Goal: Navigation & Orientation: Find specific page/section

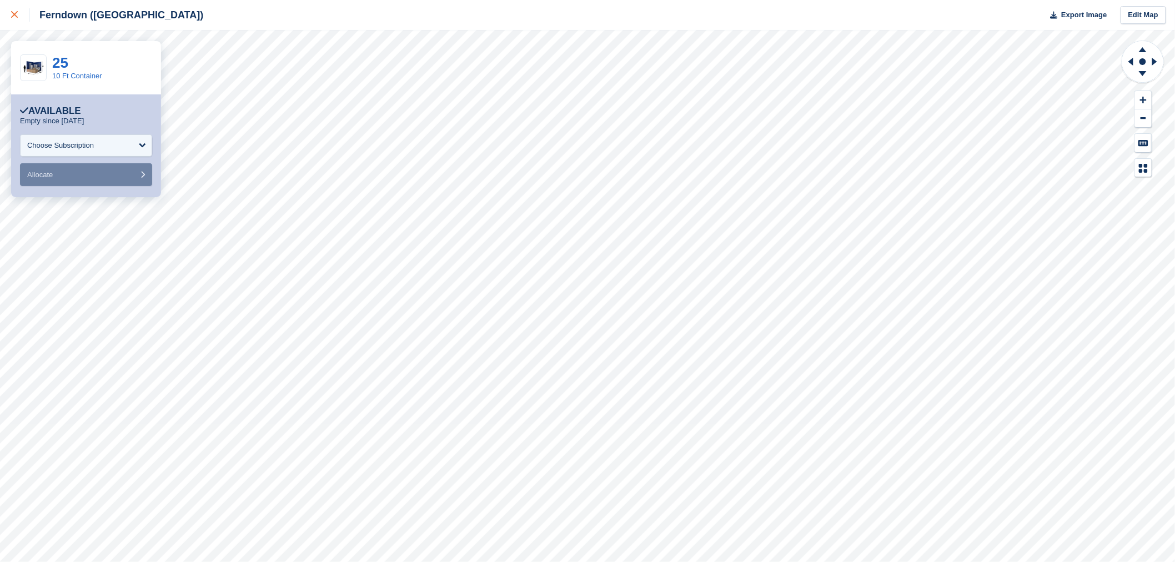
click at [23, 12] on div at bounding box center [20, 14] width 18 height 13
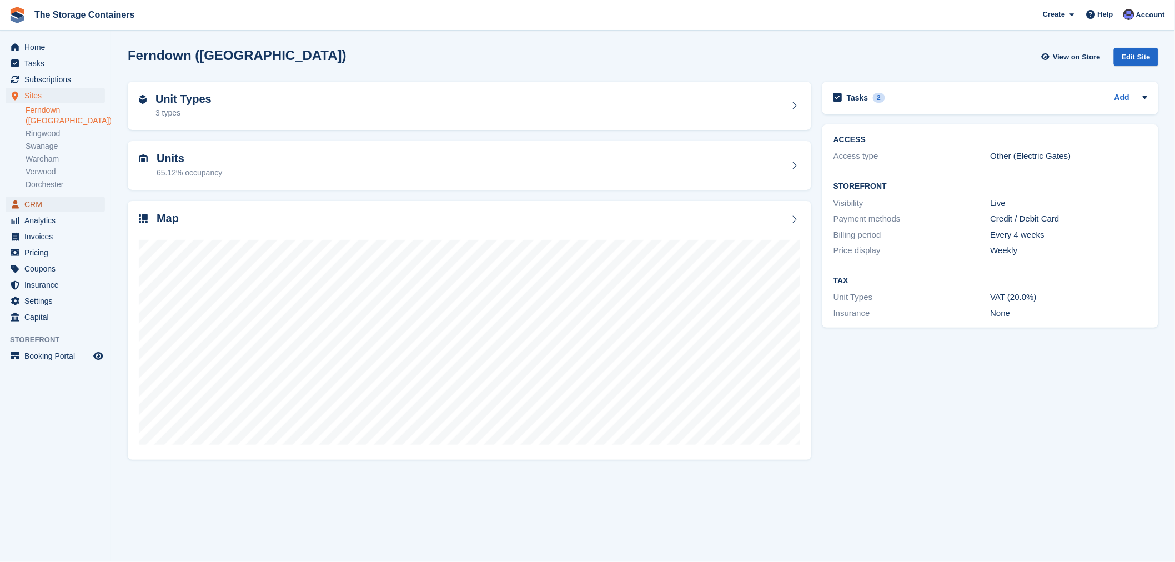
click at [39, 197] on span "CRM" at bounding box center [57, 205] width 67 height 16
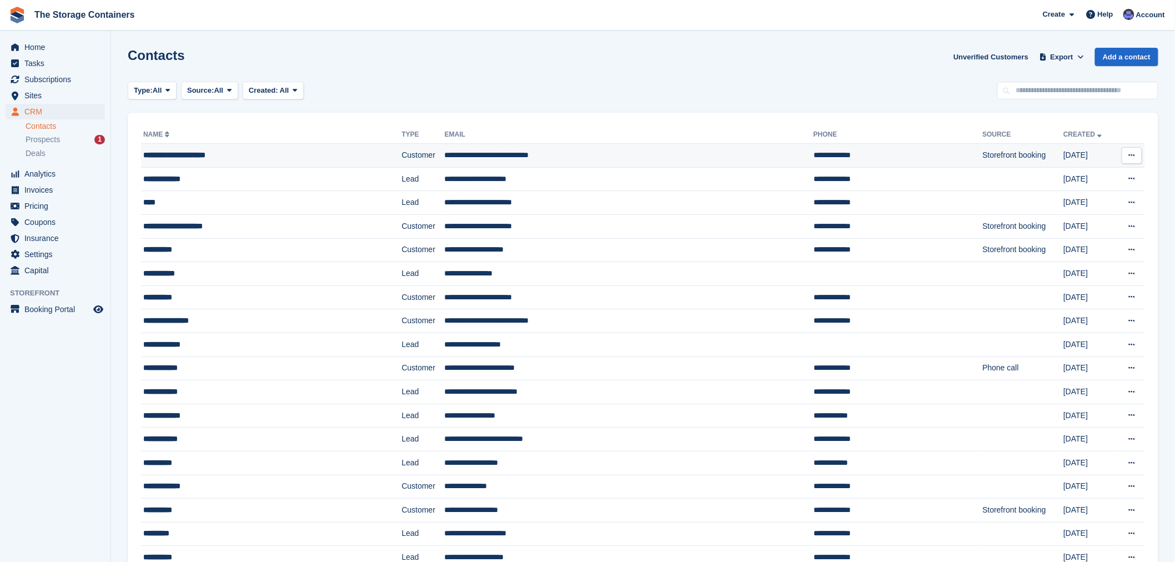
click at [229, 152] on div "**********" at bounding box center [244, 155] width 202 height 12
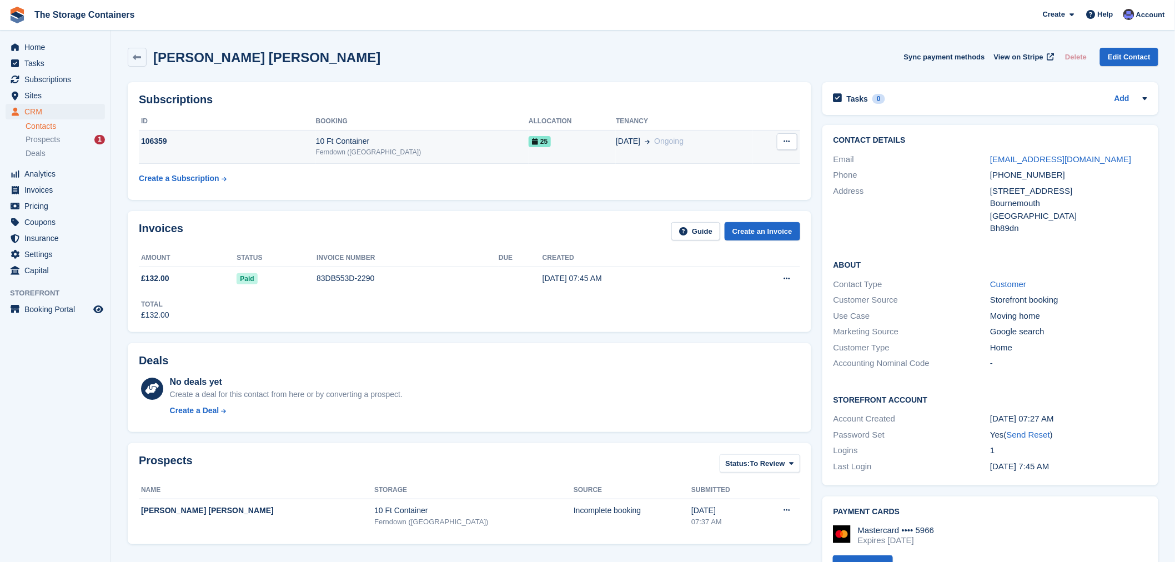
click at [447, 143] on div "10 Ft Container" at bounding box center [422, 142] width 213 height 12
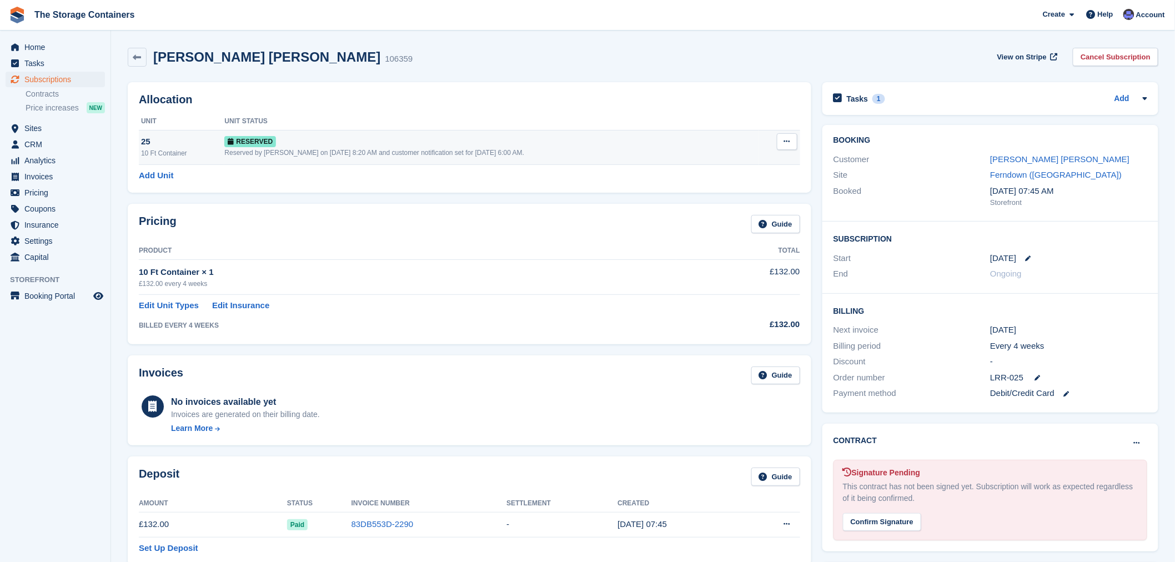
click at [296, 139] on div "Reserved" at bounding box center [491, 142] width 534 height 12
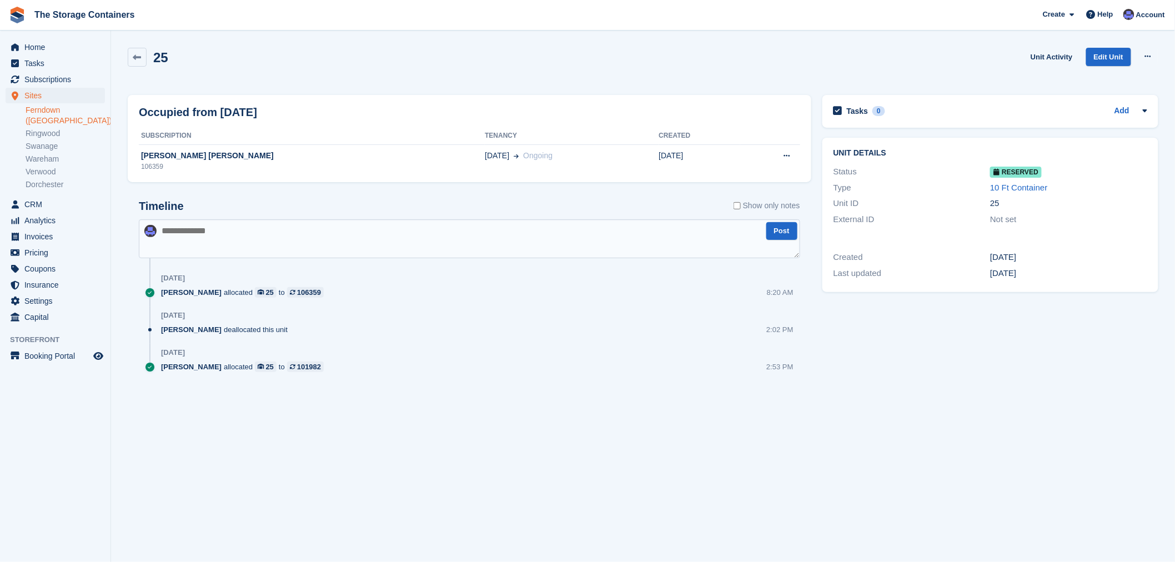
click at [54, 106] on link "Ferndown ([GEOGRAPHIC_DATA])" at bounding box center [65, 115] width 79 height 21
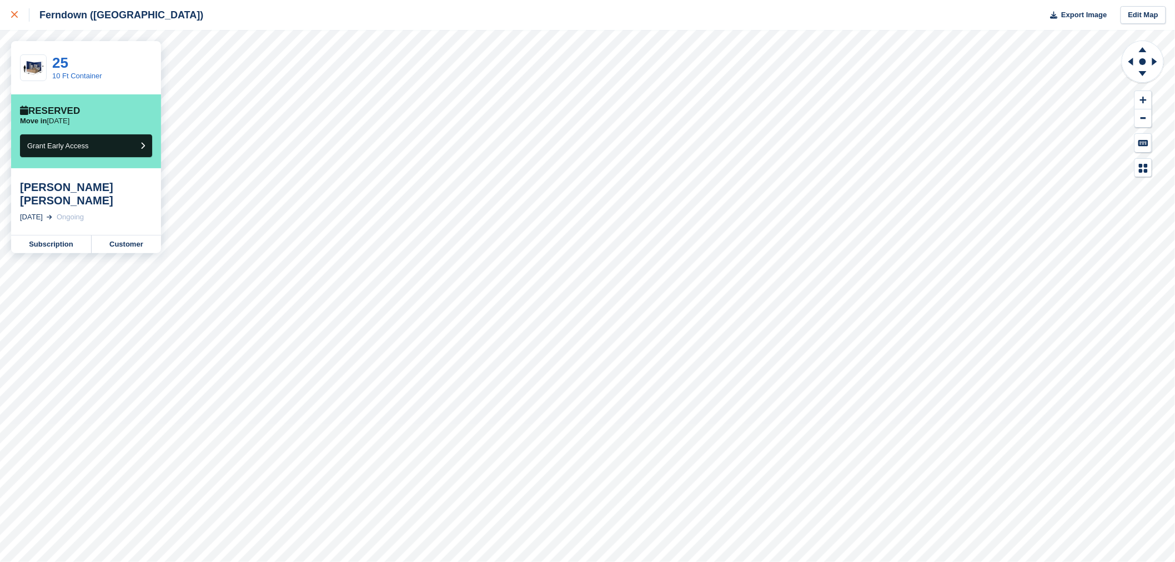
click at [7, 8] on link at bounding box center [14, 15] width 29 height 30
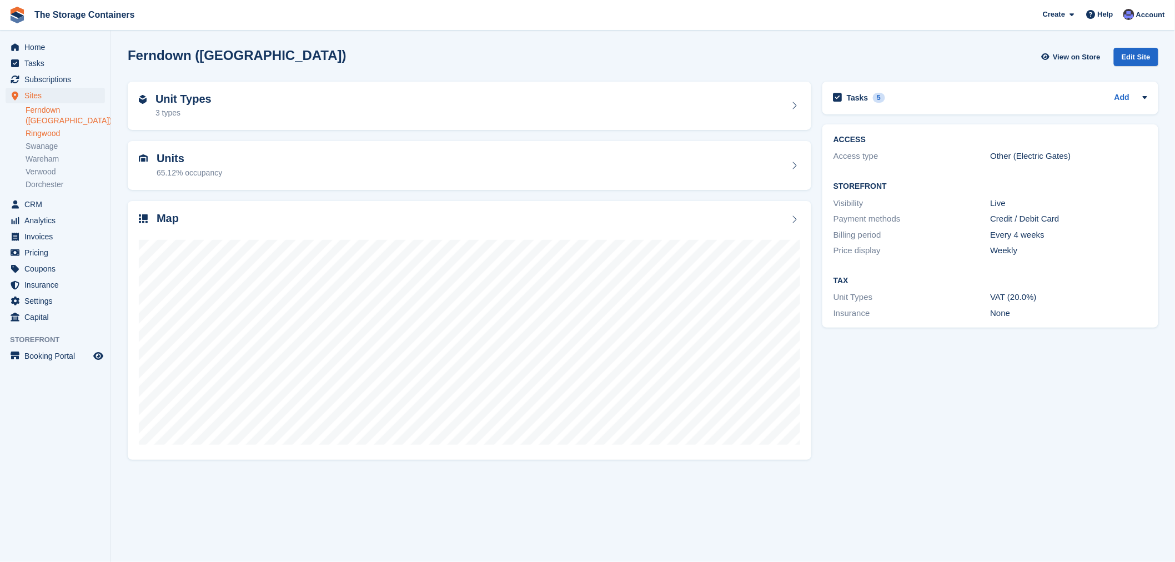
click at [61, 128] on link "Ringwood" at bounding box center [65, 133] width 79 height 11
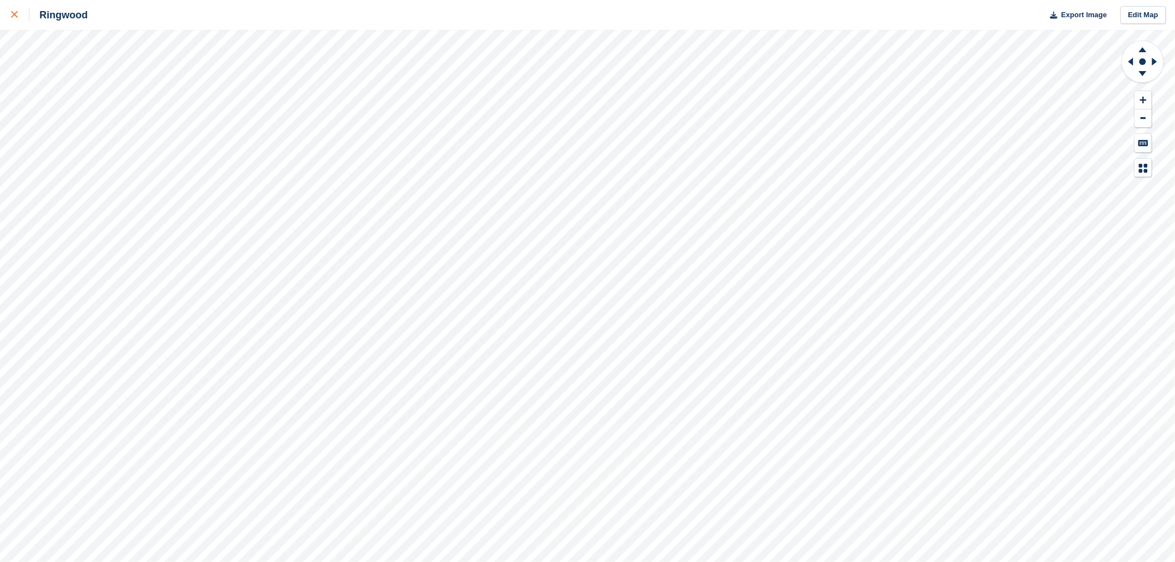
click at [12, 15] on icon at bounding box center [14, 14] width 7 height 7
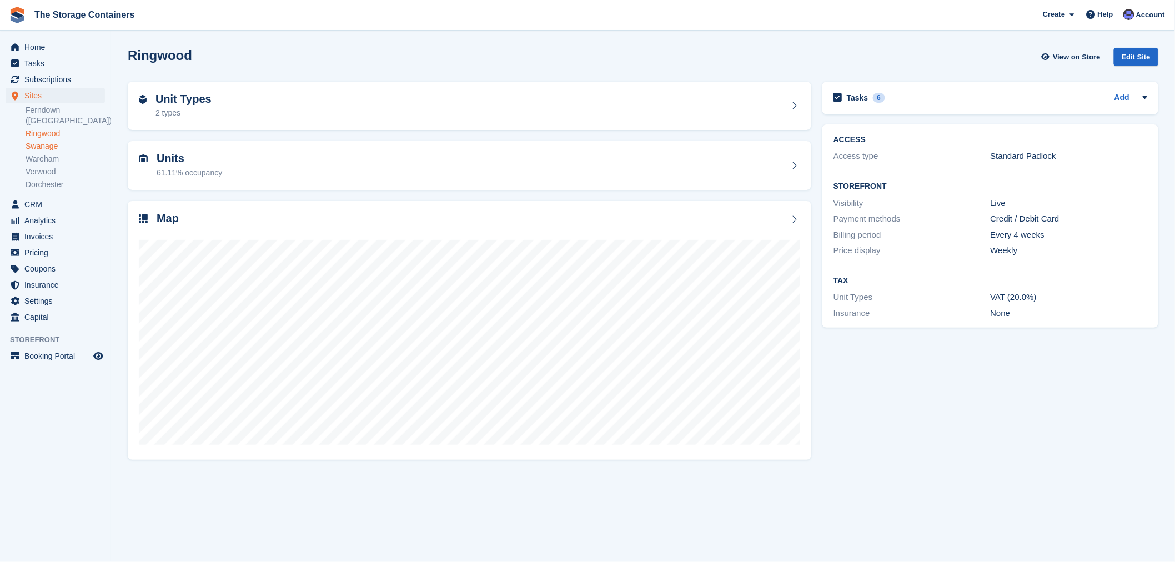
click at [46, 141] on link "Swanage" at bounding box center [65, 146] width 79 height 11
click at [58, 52] on span "Home" at bounding box center [57, 47] width 67 height 16
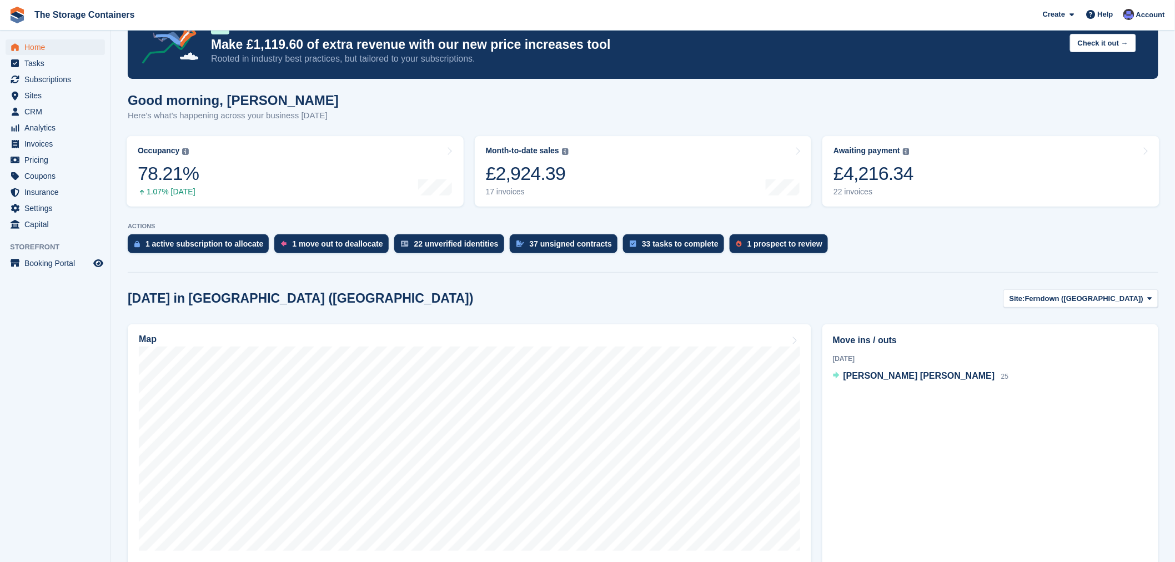
scroll to position [62, 0]
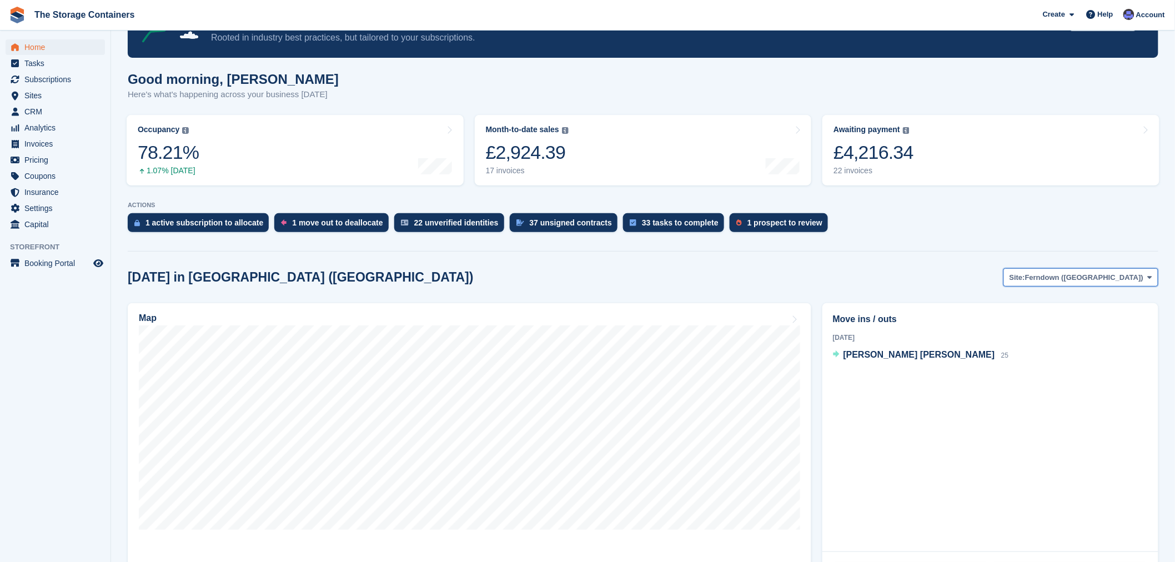
click at [1104, 281] on span "Ferndown ([GEOGRAPHIC_DATA])" at bounding box center [1084, 277] width 118 height 11
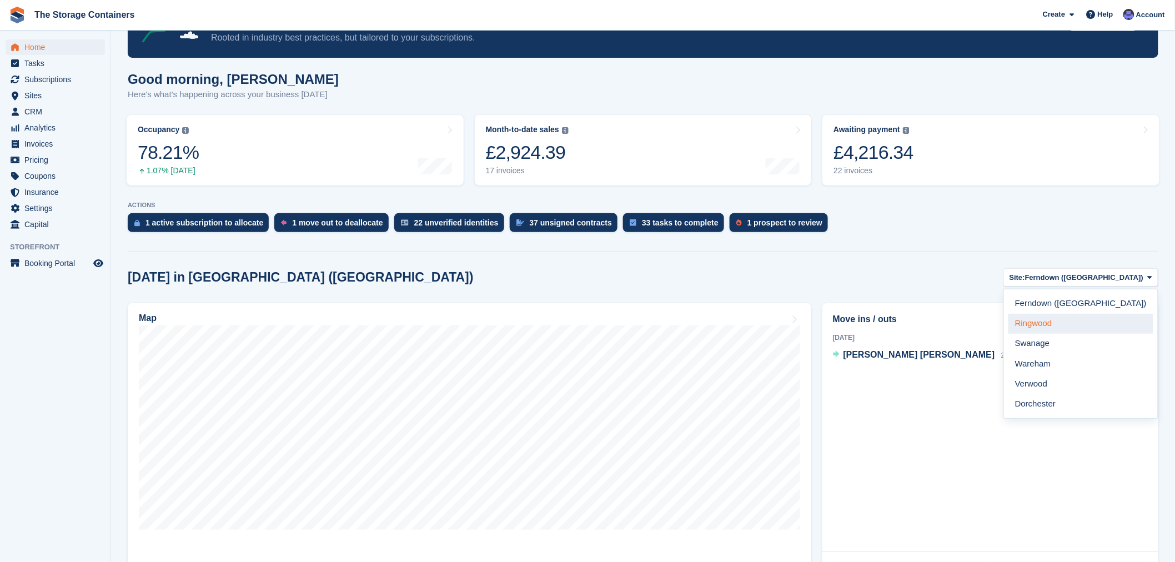
click at [1108, 321] on link "Ringwood" at bounding box center [1081, 324] width 145 height 20
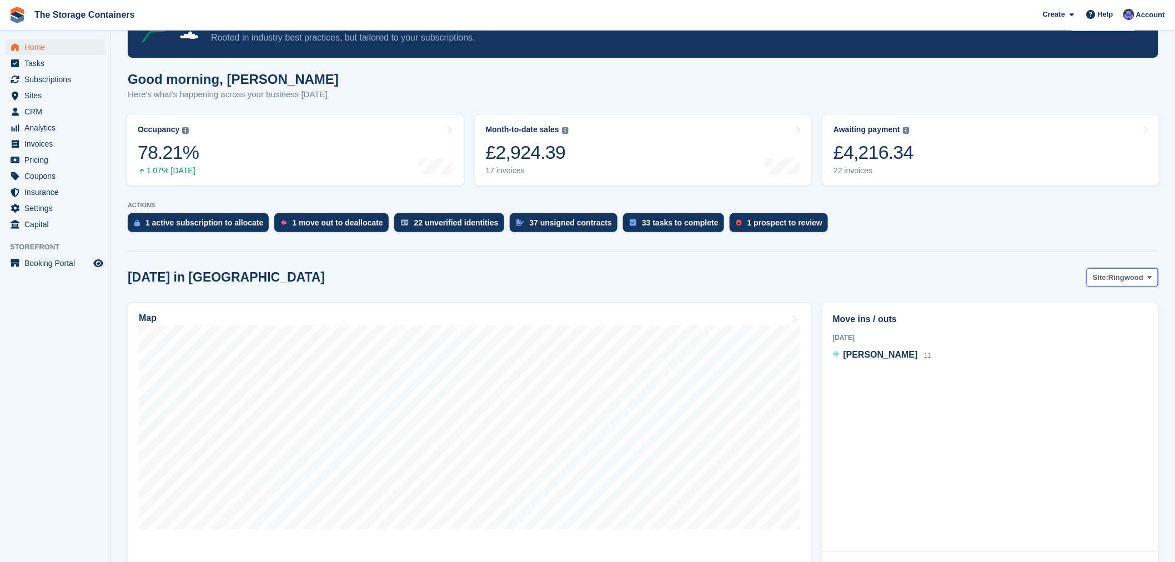
click at [1113, 281] on span "Ringwood" at bounding box center [1126, 277] width 35 height 11
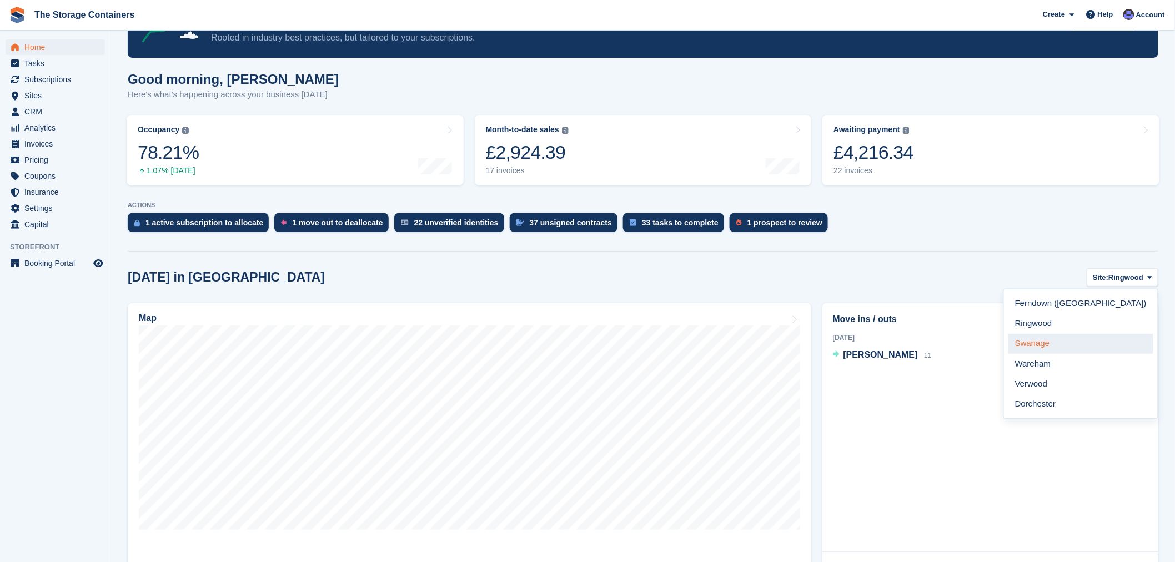
click at [1108, 340] on link "Swanage" at bounding box center [1081, 344] width 145 height 20
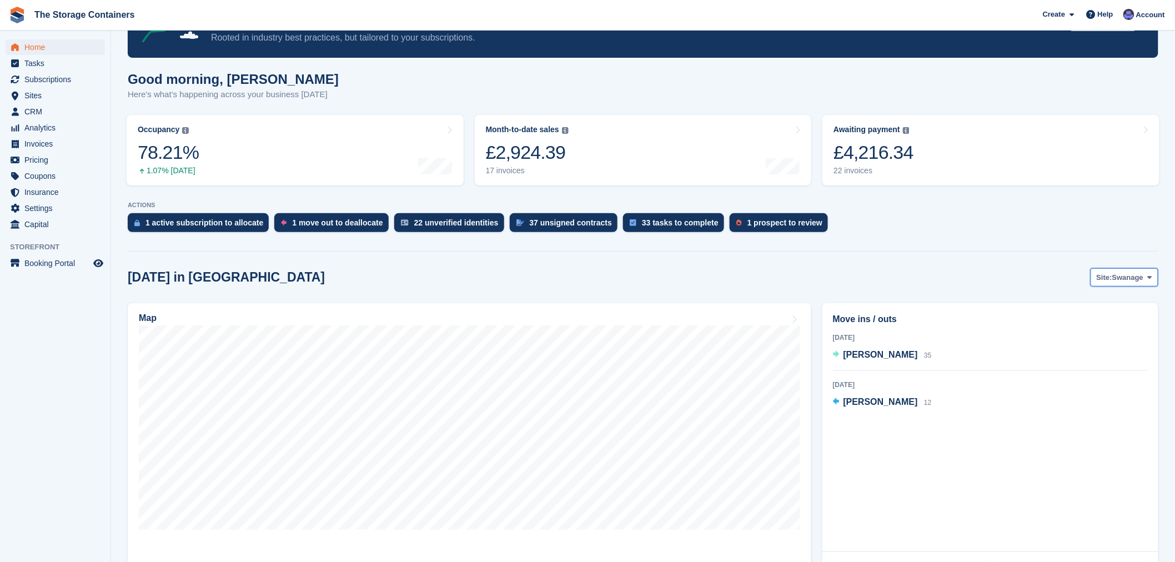
click at [1118, 274] on span "Swanage" at bounding box center [1128, 277] width 31 height 11
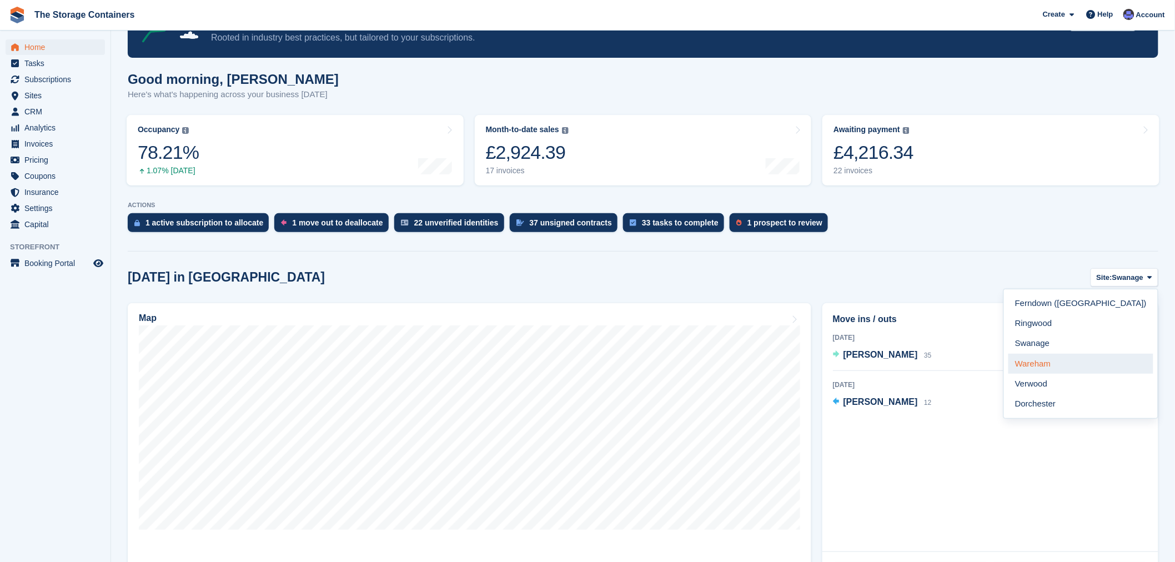
click at [1113, 361] on link "Wareham" at bounding box center [1081, 364] width 145 height 20
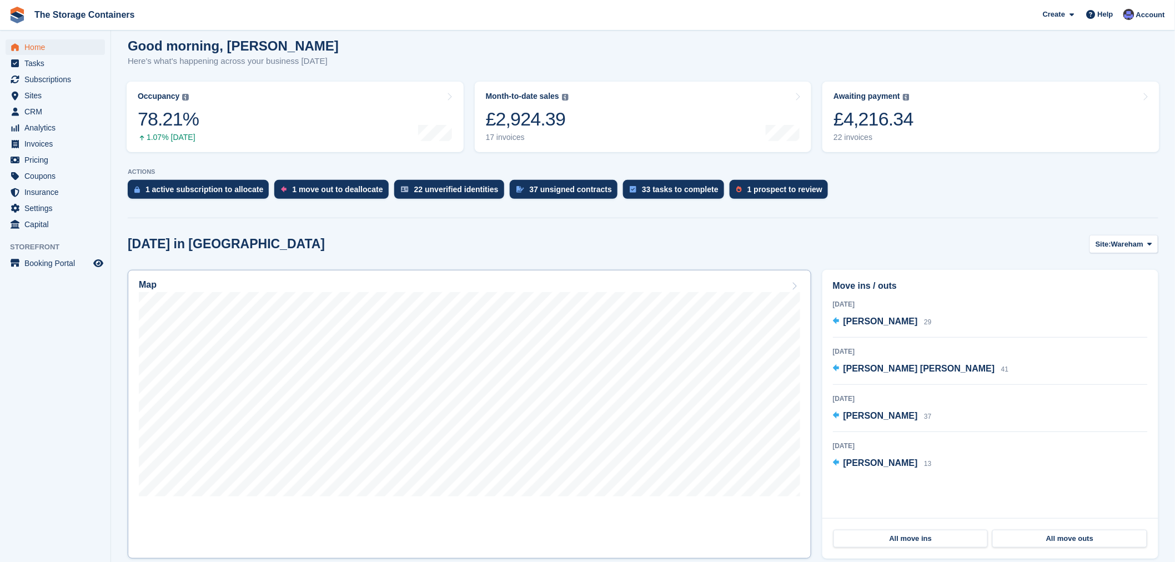
scroll to position [123, 0]
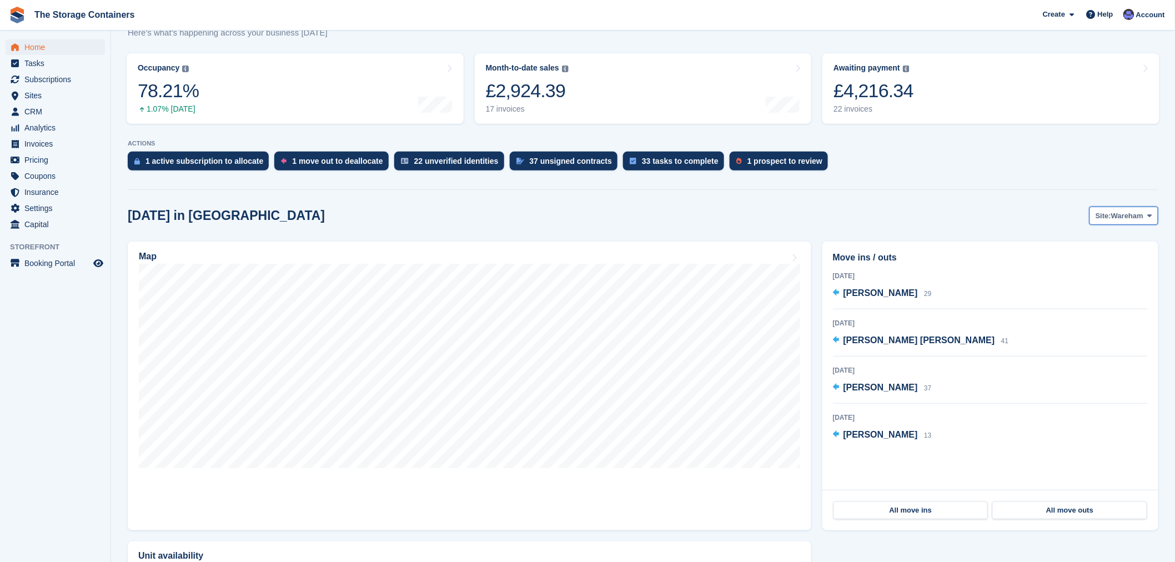
click at [1138, 220] on span "Wareham" at bounding box center [1128, 216] width 32 height 11
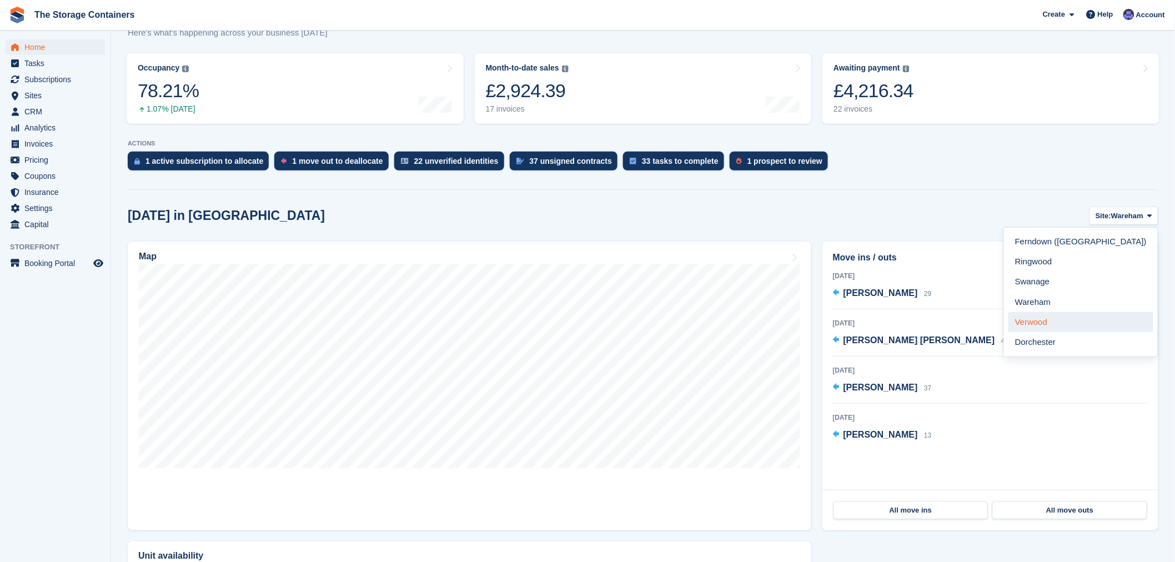
click at [1093, 320] on link "Verwood" at bounding box center [1081, 322] width 145 height 20
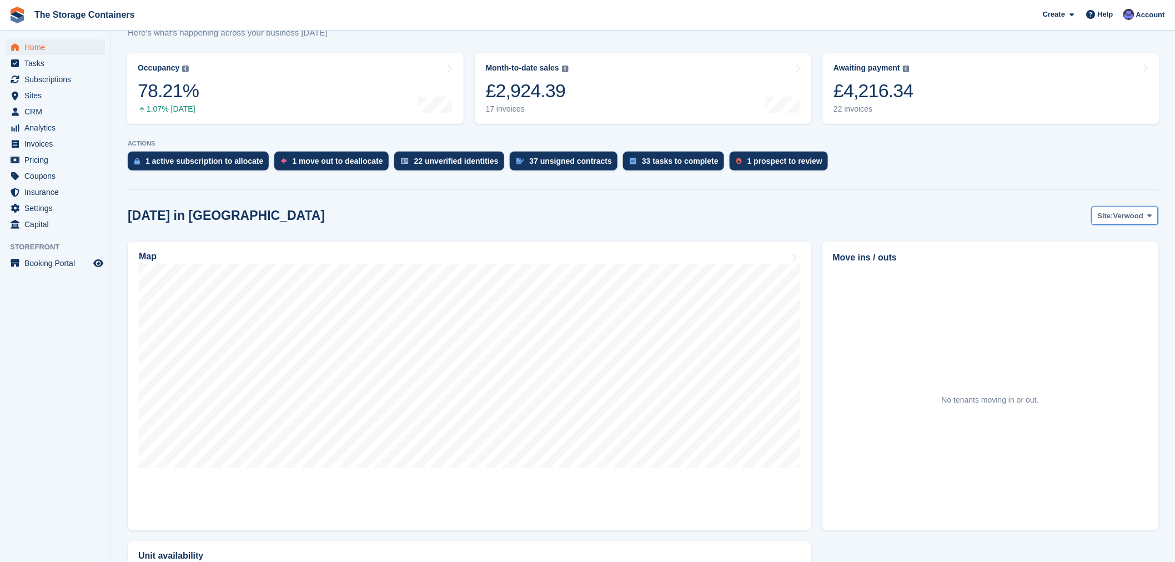
click at [1112, 215] on span "Site:" at bounding box center [1106, 216] width 16 height 11
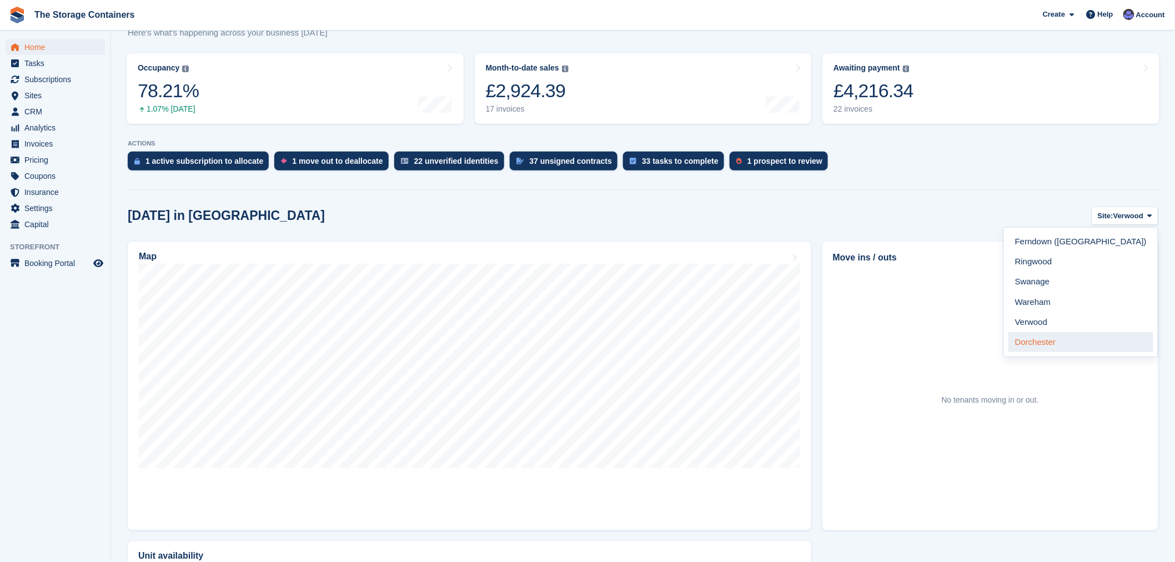
click at [1098, 341] on link "Dorchester" at bounding box center [1081, 342] width 145 height 20
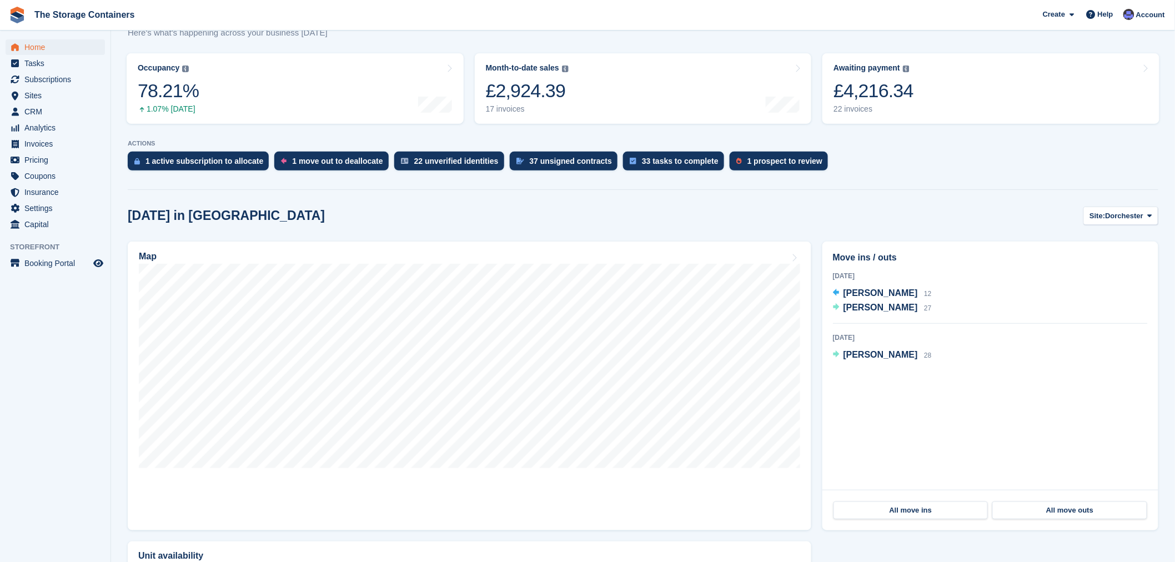
click at [932, 222] on div "Today in Dorchester Site: Dorchester Ferndown (Longham) Ringwood Swanage Wareha…" at bounding box center [643, 216] width 1031 height 18
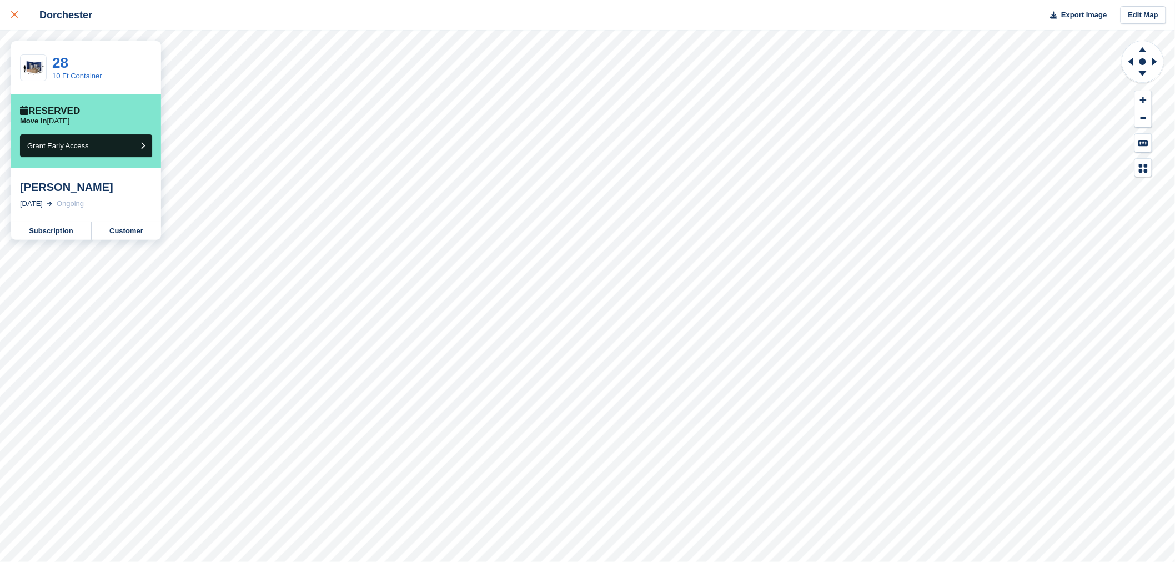
click at [9, 14] on link at bounding box center [14, 15] width 29 height 30
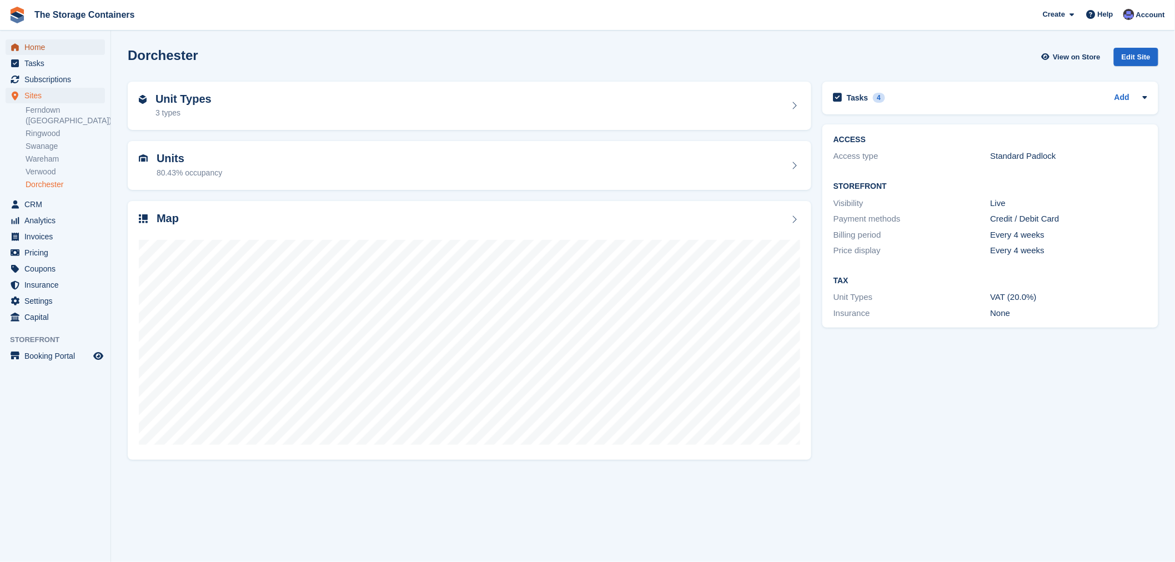
click at [56, 47] on span "Home" at bounding box center [57, 47] width 67 height 16
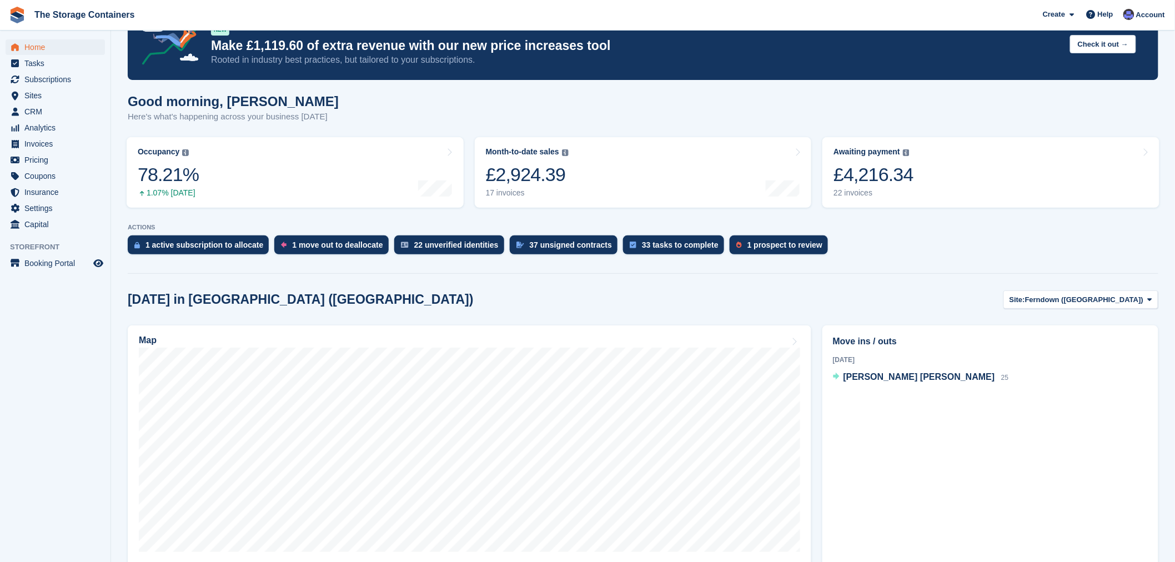
scroll to position [62, 0]
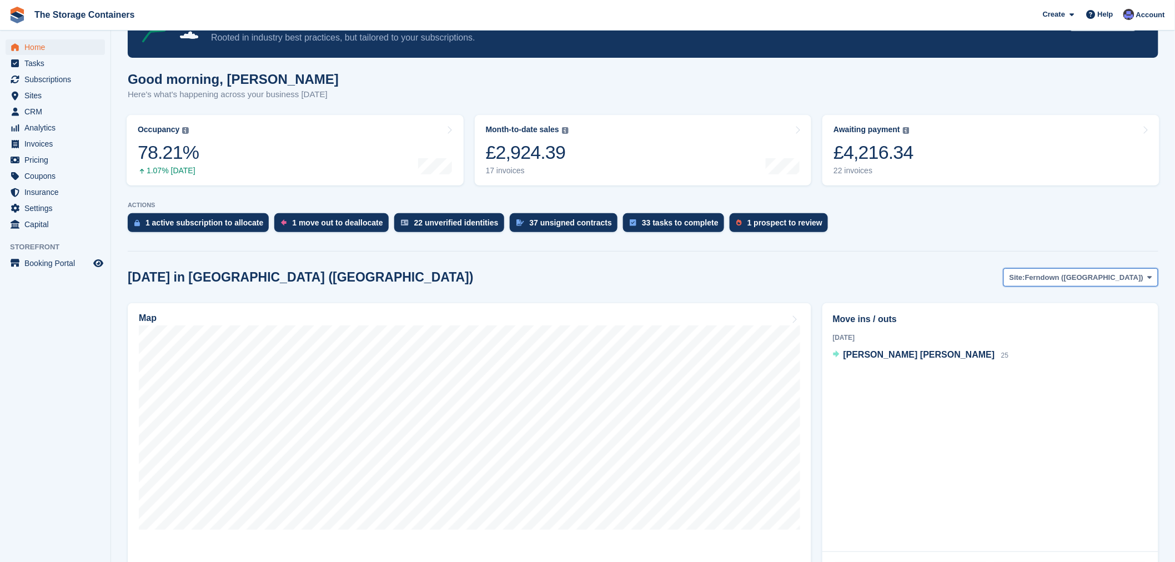
click at [1087, 269] on button "Site: Ferndown ([GEOGRAPHIC_DATA])" at bounding box center [1081, 277] width 155 height 18
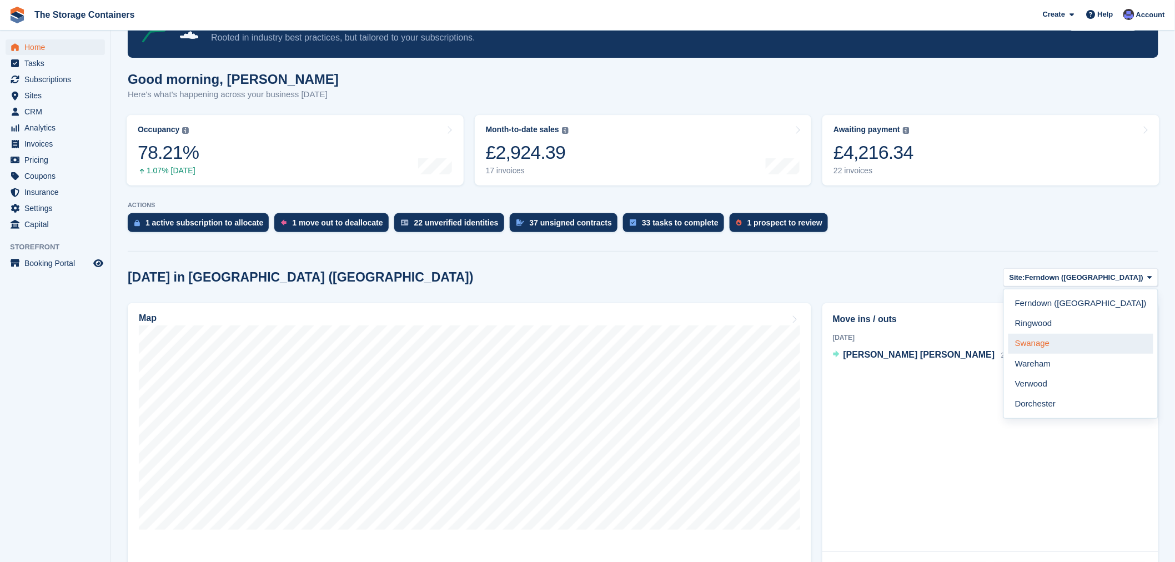
click at [1111, 344] on link "Swanage" at bounding box center [1081, 344] width 145 height 20
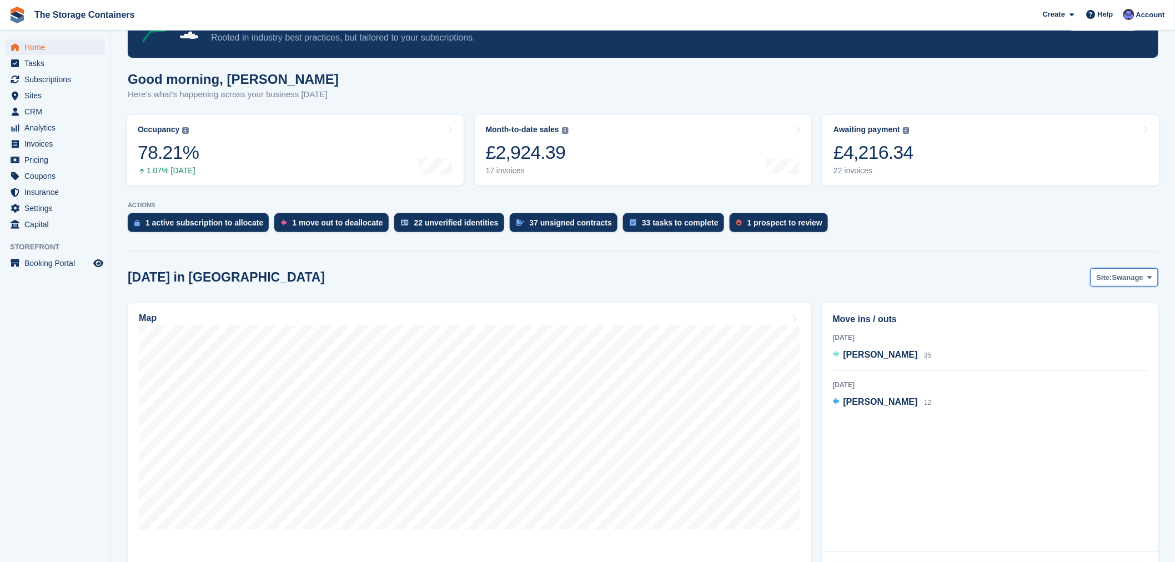
click at [1139, 278] on span "Swanage" at bounding box center [1128, 277] width 31 height 11
click at [1114, 326] on link "Ringwood" at bounding box center [1081, 324] width 145 height 20
click at [1117, 281] on span "Ringwood" at bounding box center [1126, 277] width 35 height 11
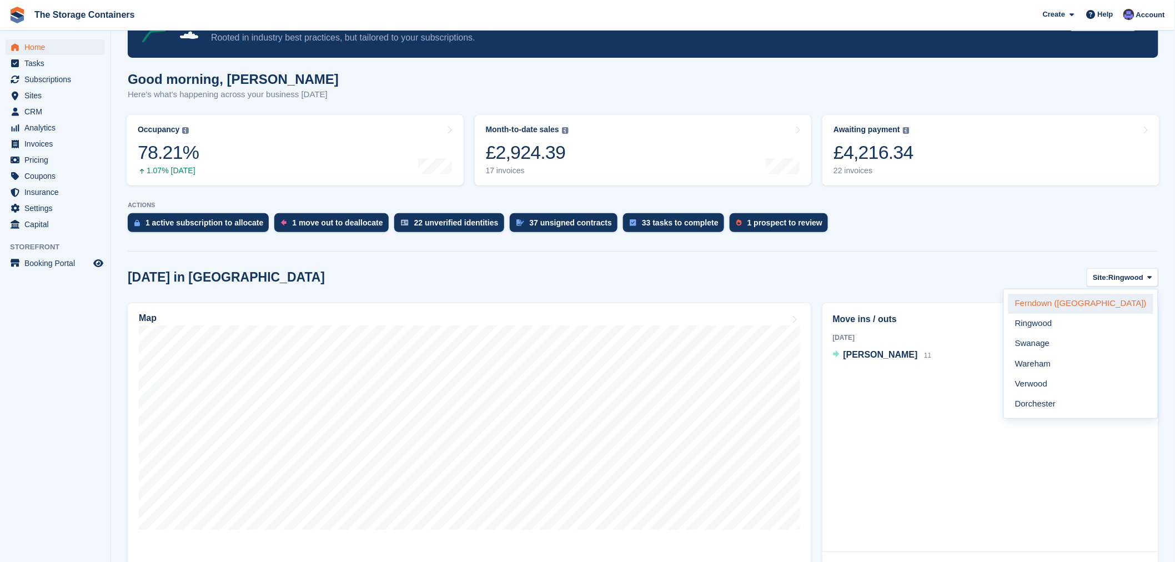
click at [1108, 307] on link "Ferndown ([GEOGRAPHIC_DATA])" at bounding box center [1081, 304] width 145 height 20
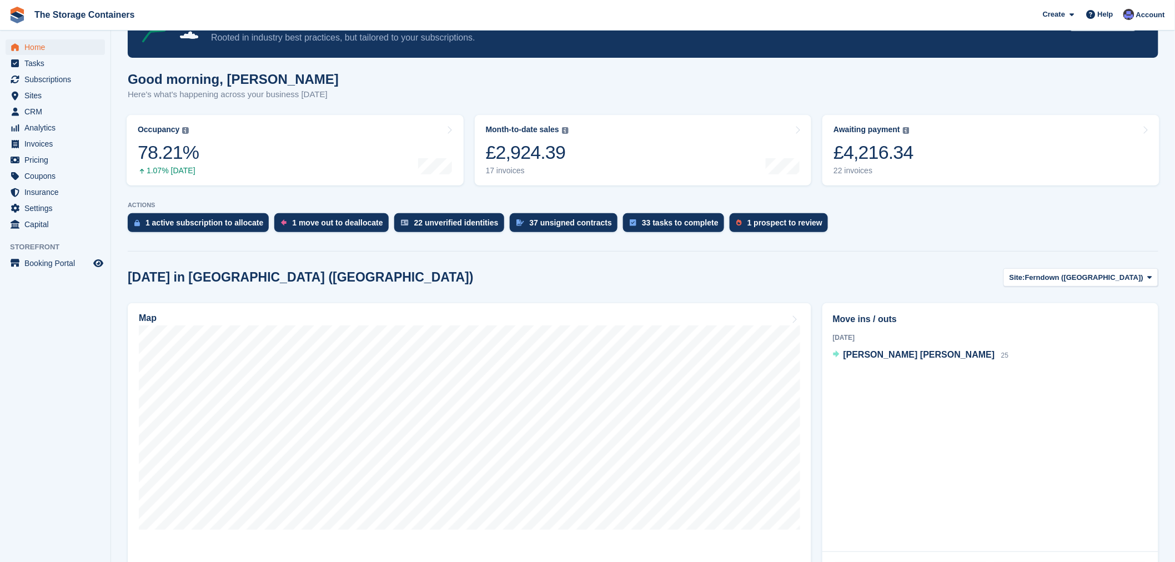
click at [938, 259] on section "NEW Make £1,119.60 of extra revenue with our new price increases tool Rooted in…" at bounding box center [643, 363] width 1064 height 850
